Goal: Entertainment & Leisure: Consume media (video, audio)

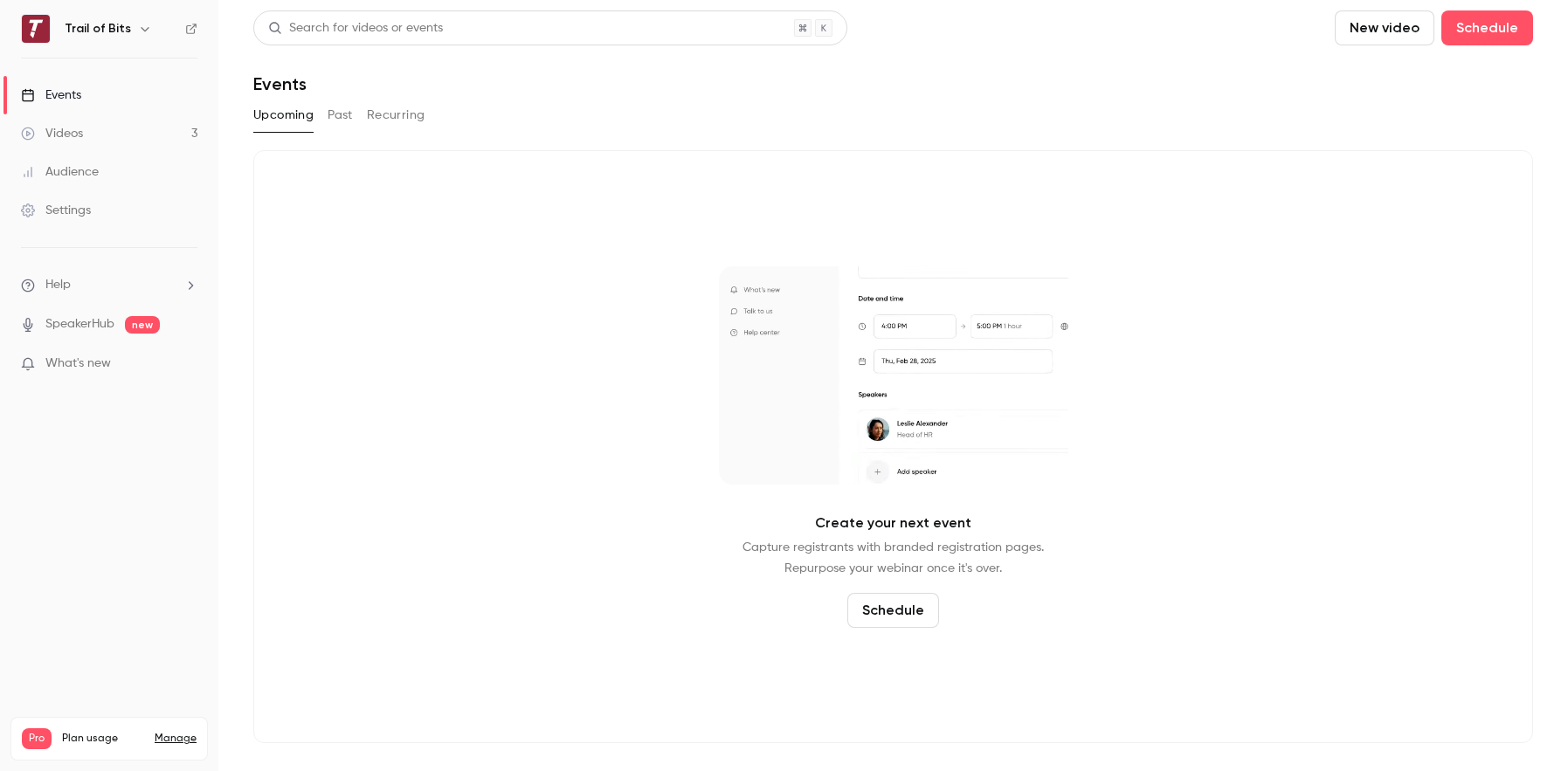
click at [54, 126] on div "Videos" at bounding box center [52, 133] width 62 height 17
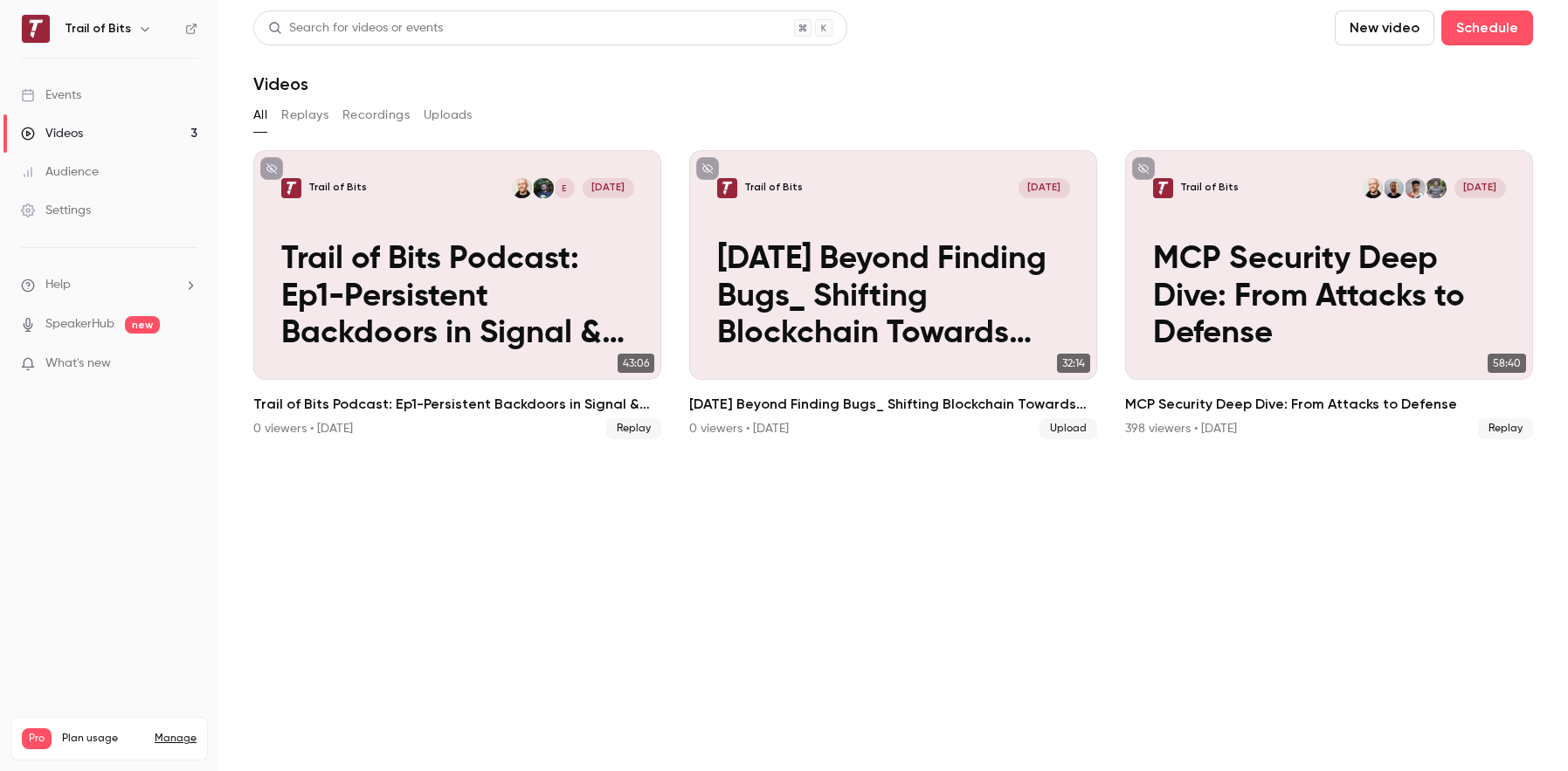
click at [429, 113] on button "Uploads" at bounding box center [448, 115] width 49 height 28
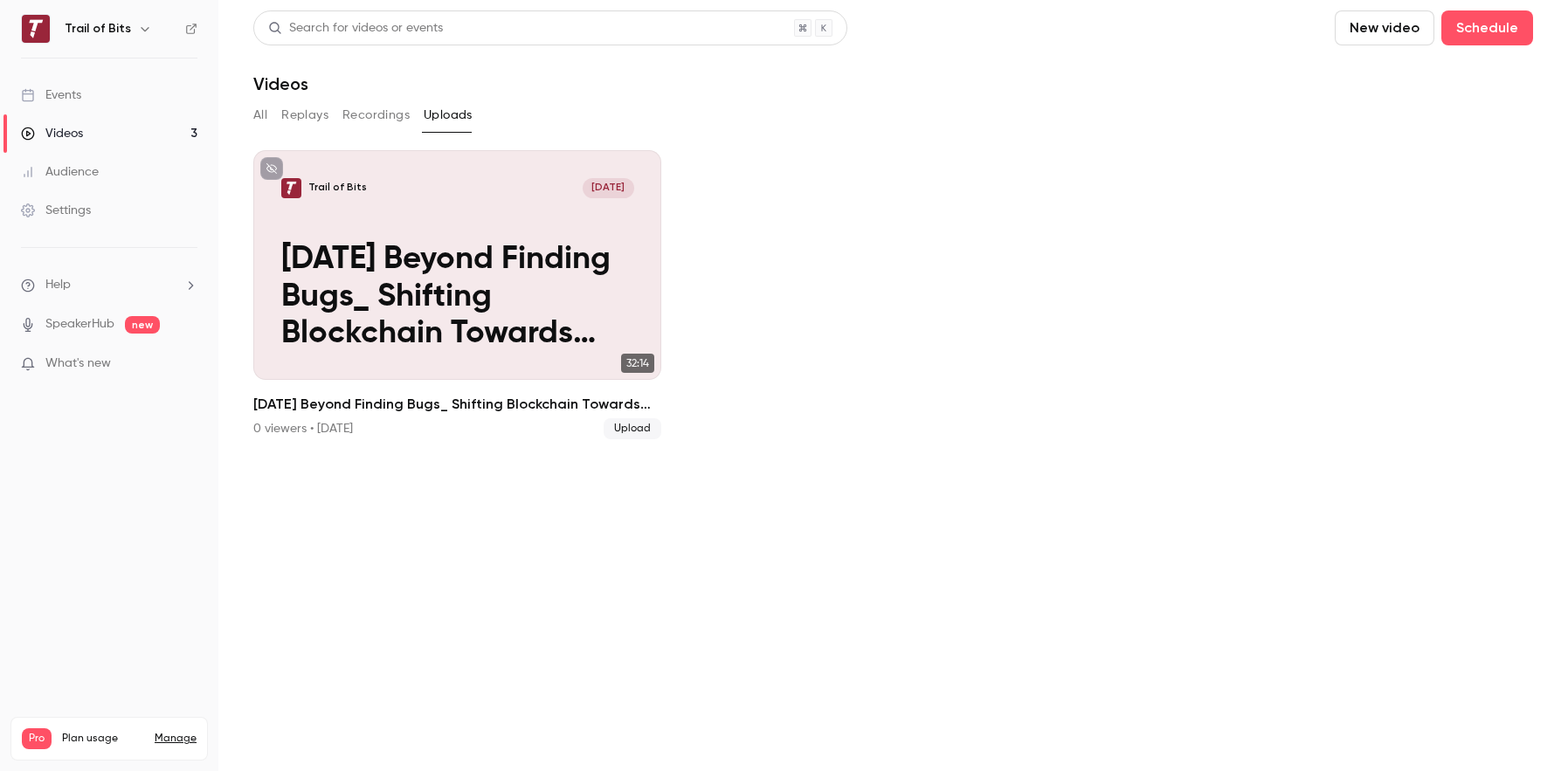
click at [1421, 33] on button "New video" at bounding box center [1384, 28] width 100 height 35
click at [1401, 127] on div "Upload" at bounding box center [1448, 121] width 133 height 17
click at [1378, 36] on button "New video" at bounding box center [1384, 28] width 100 height 35
click at [1389, 120] on div "Upload" at bounding box center [1448, 121] width 133 height 17
click at [370, 112] on button "Recordings" at bounding box center [377, 115] width 68 height 28
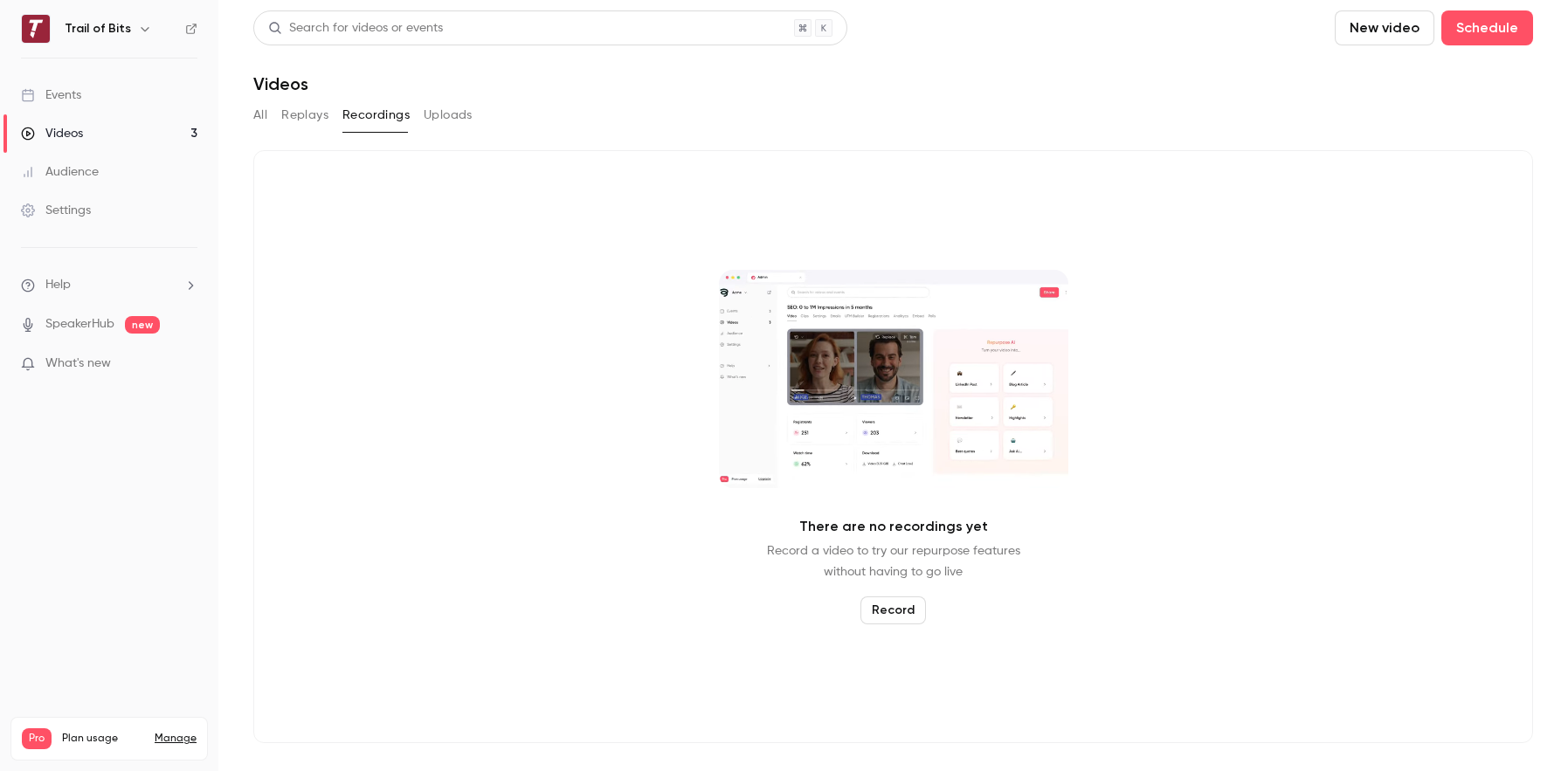
click at [265, 119] on button "All" at bounding box center [260, 115] width 14 height 28
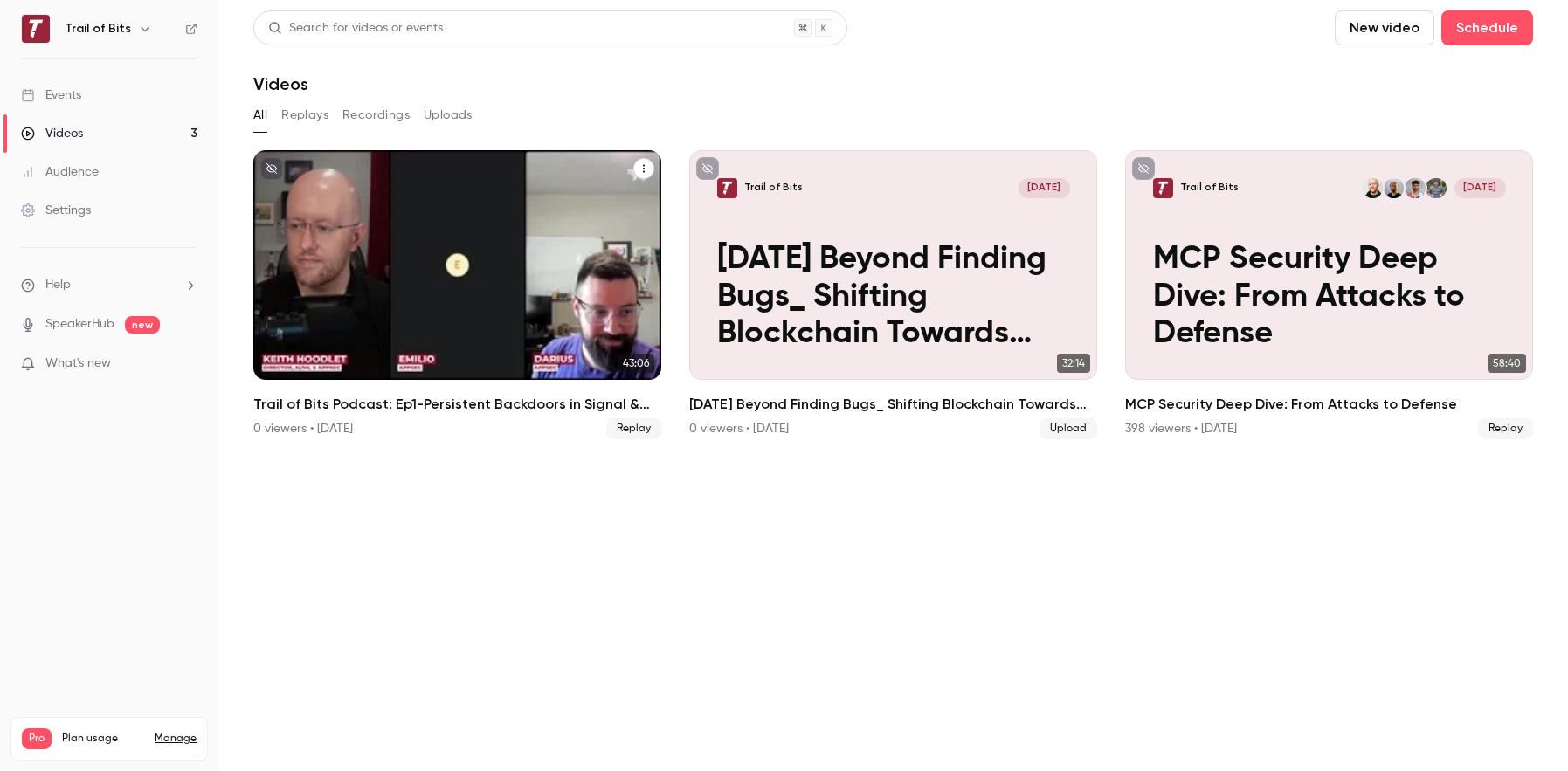
click at [648, 170] on icon "Trail of Bits Podcast: Ep1-Persistent Backdoors in Signal & Slack" at bounding box center [644, 168] width 11 height 11
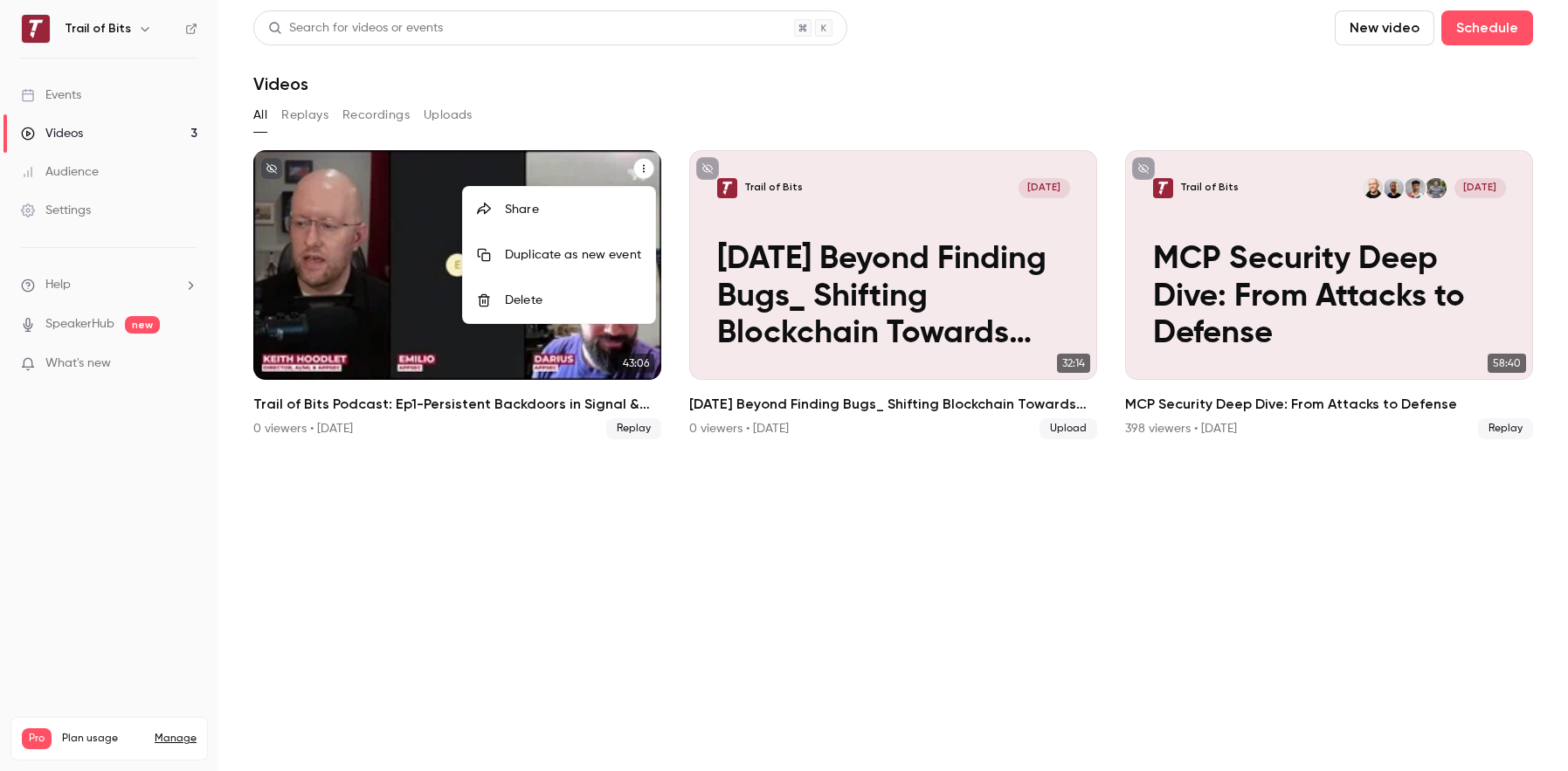
click at [354, 286] on div at bounding box center [784, 385] width 1568 height 771
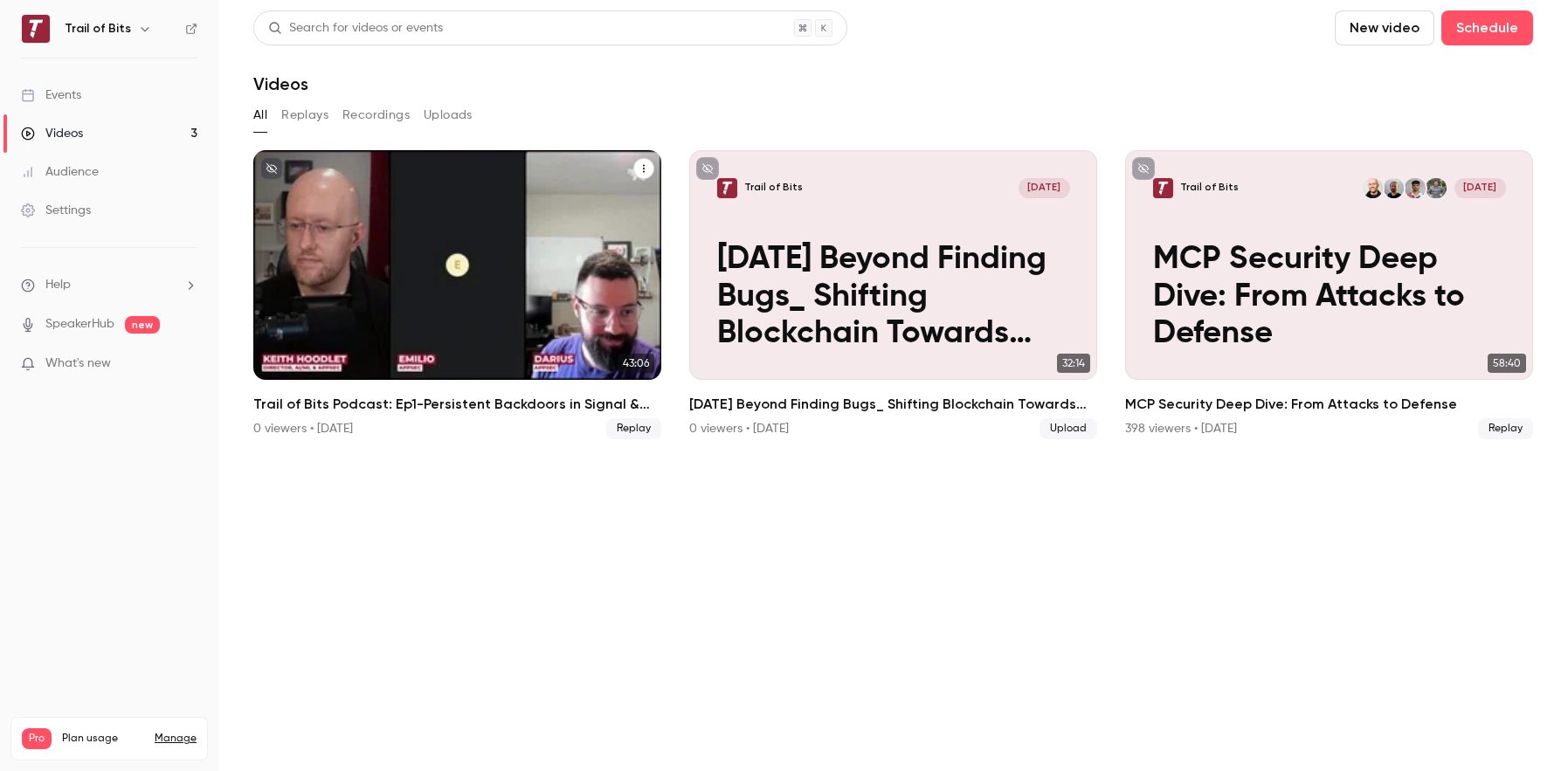
click at [522, 227] on div "Trail of Bits E [DATE] Trail of Bits Podcast: Ep1-Persistent Backdoors in Signa…" at bounding box center [458, 264] width 408 height 229
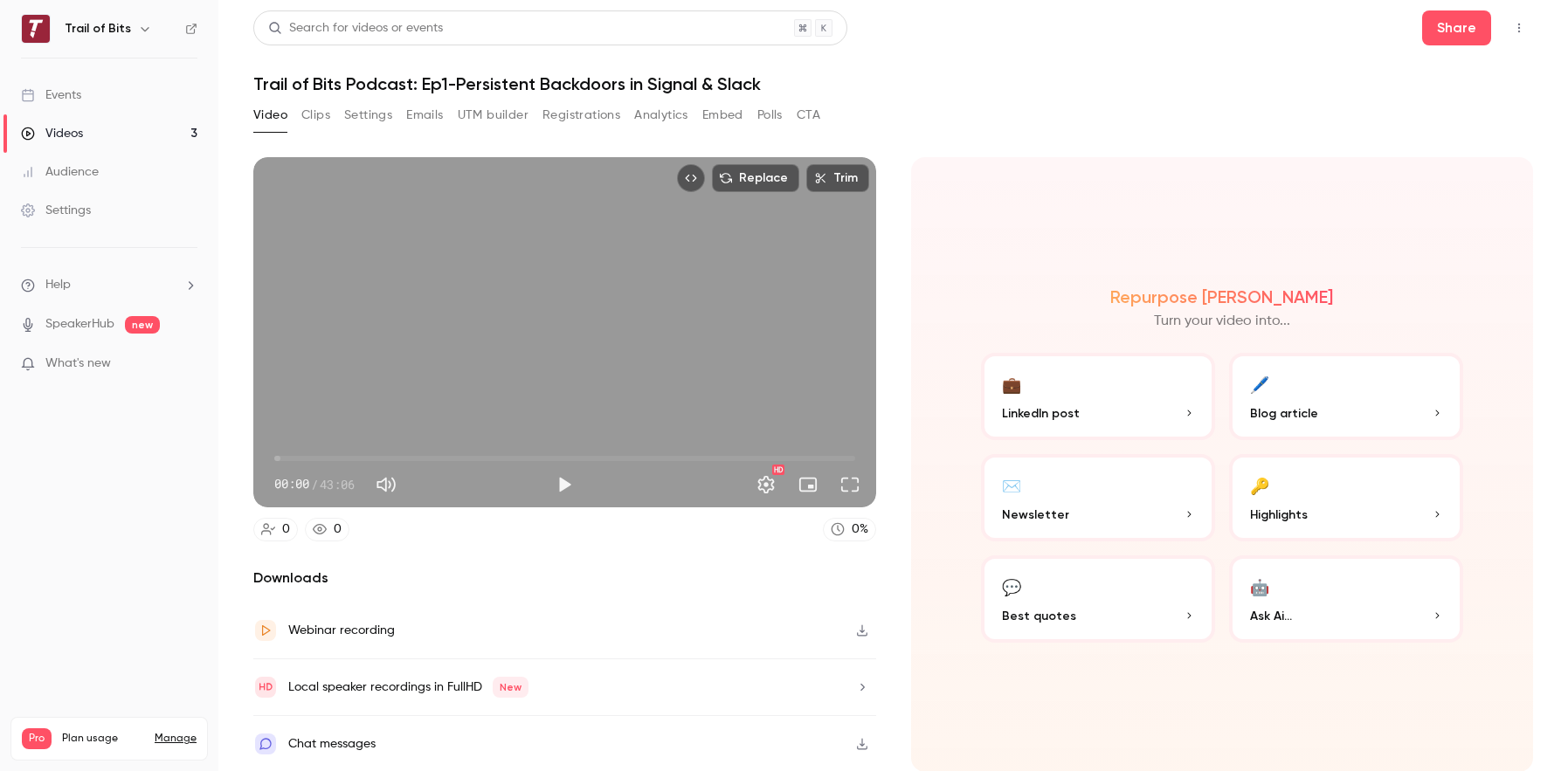
scroll to position [1, 0]
click at [864, 631] on icon "button" at bounding box center [862, 630] width 14 height 13
